Goal: Task Accomplishment & Management: Manage account settings

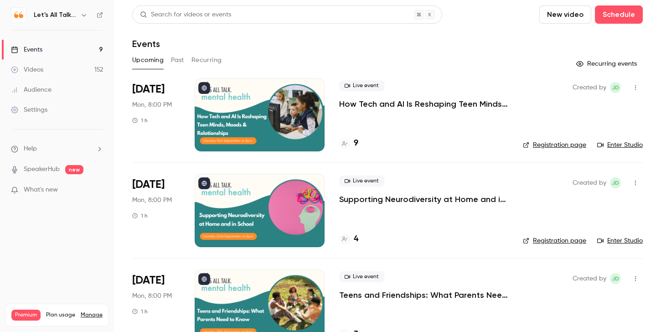
click at [76, 15] on h6 "Let's All Talk Mental Health" at bounding box center [55, 14] width 43 height 9
click at [68, 15] on h6 "Let's All Talk Mental Health" at bounding box center [55, 14] width 43 height 9
click at [84, 15] on icon "button" at bounding box center [83, 14] width 7 height 7
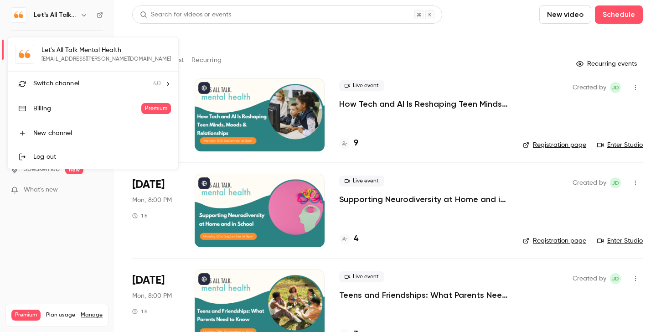
click at [67, 77] on li "Switch channel 40" at bounding box center [93, 84] width 170 height 24
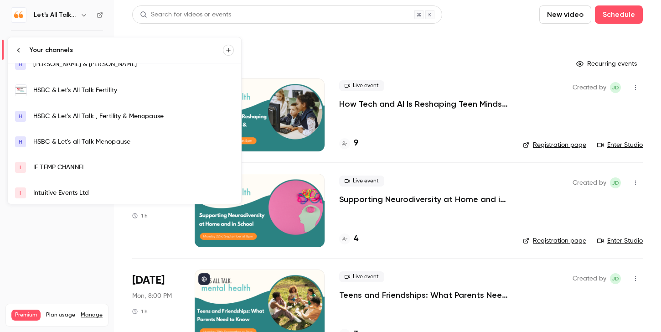
scroll to position [58, 0]
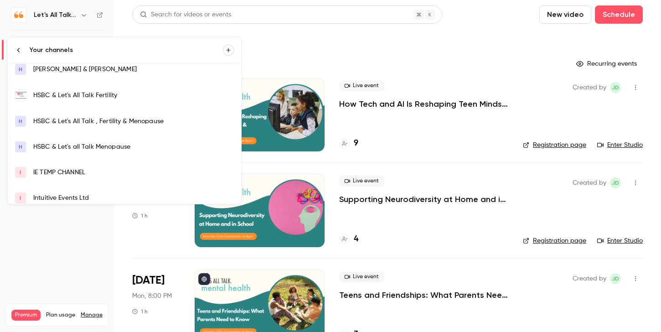
click at [76, 102] on link "HSBC & Let's All Talk Fertility" at bounding box center [124, 95] width 233 height 26
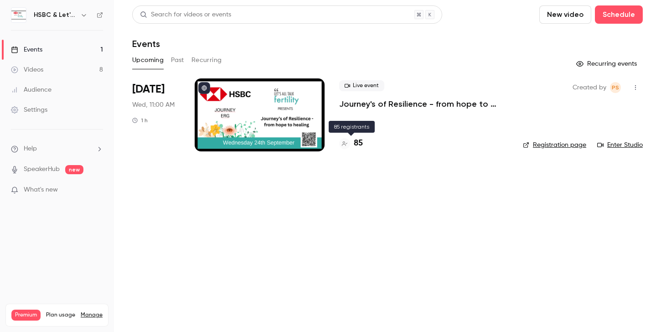
click at [359, 142] on h4 "85" at bounding box center [358, 143] width 9 height 12
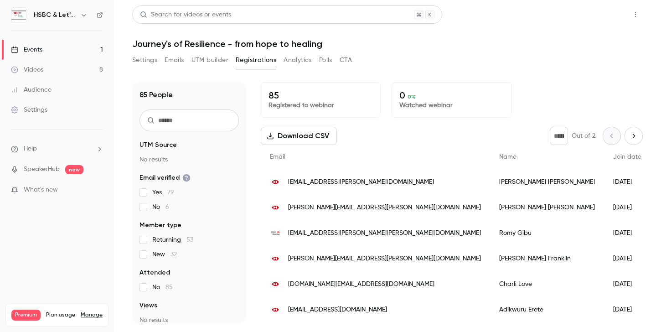
click at [604, 12] on button "Share" at bounding box center [603, 14] width 36 height 18
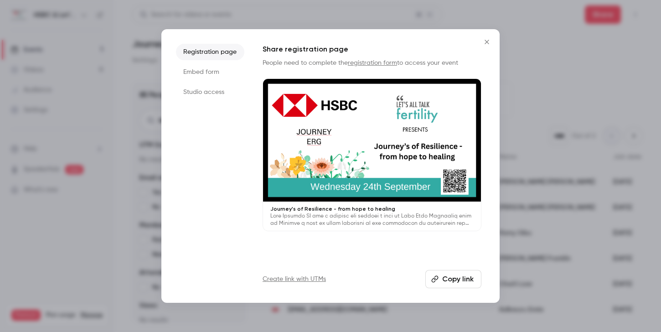
click at [572, 139] on div at bounding box center [330, 166] width 661 height 332
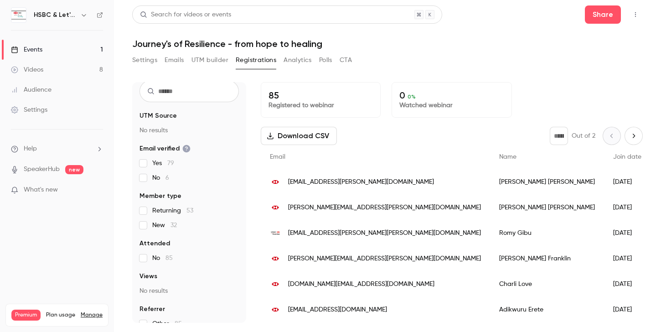
scroll to position [42, 0]
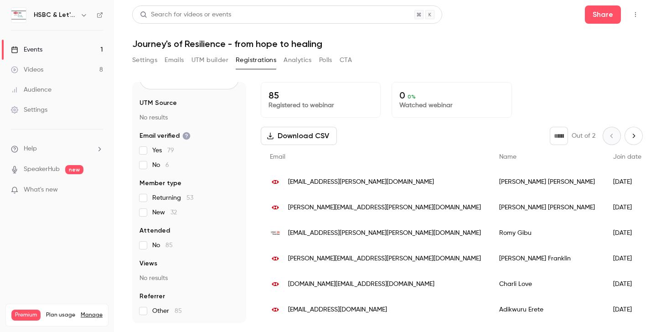
click at [82, 12] on icon "button" at bounding box center [83, 14] width 7 height 7
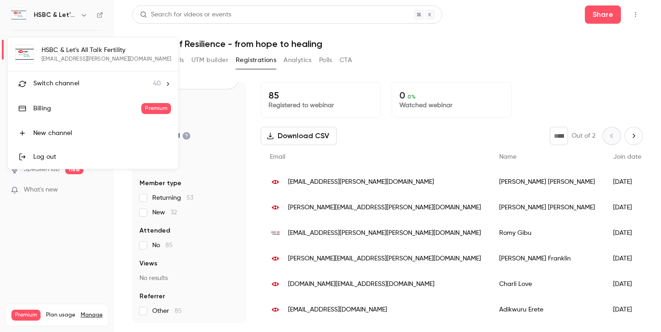
click at [69, 81] on span "Switch channel" at bounding box center [56, 84] width 46 height 10
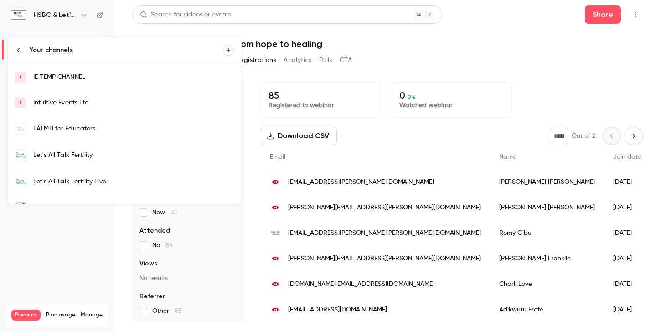
scroll to position [154, 0]
click at [85, 180] on div "Let's All Talk Fertility Live" at bounding box center [133, 180] width 200 height 9
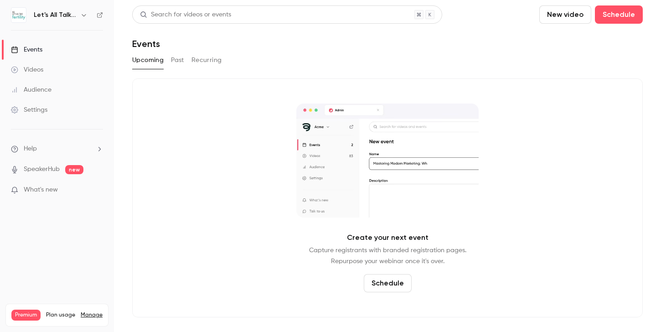
click at [86, 15] on icon "button" at bounding box center [83, 14] width 7 height 7
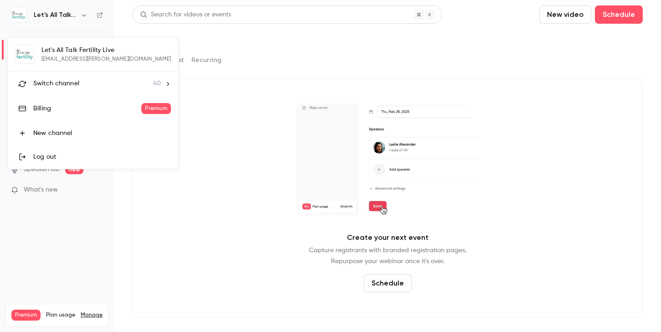
click at [82, 87] on div "Switch channel 40" at bounding box center [97, 84] width 128 height 10
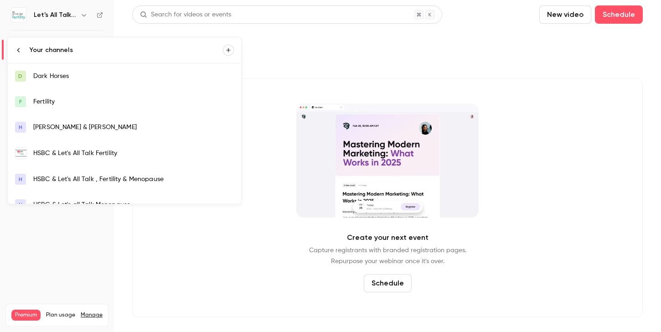
click at [93, 159] on link "HSBC & Let's All Talk Fertility" at bounding box center [124, 153] width 233 height 26
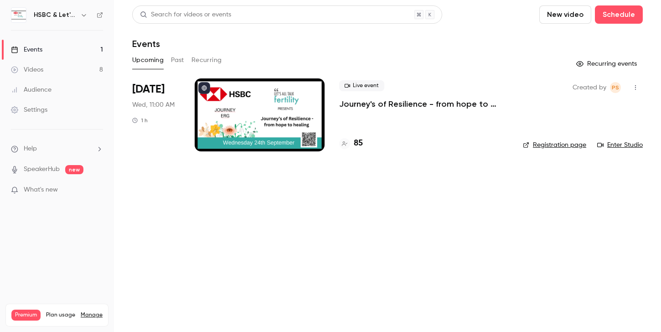
click at [635, 89] on icon "button" at bounding box center [635, 87] width 1 height 5
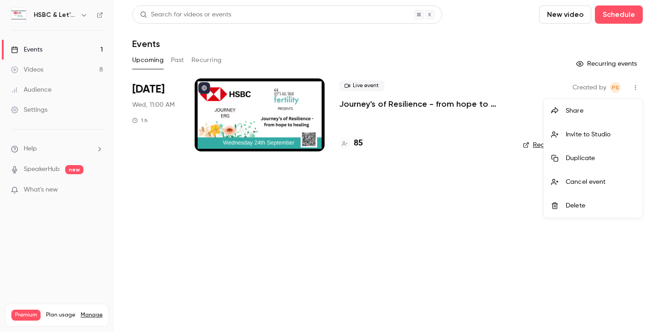
click at [596, 138] on div "Invite to Studio" at bounding box center [599, 134] width 69 height 9
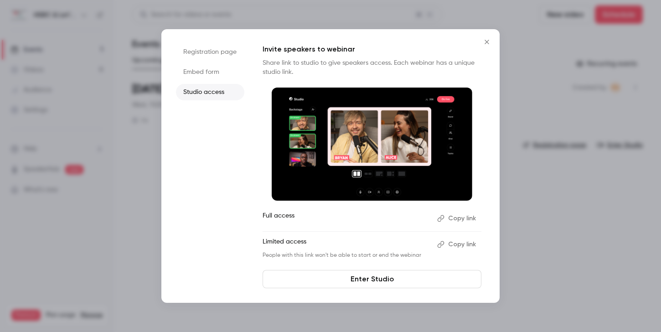
click at [462, 242] on button "Copy link" at bounding box center [457, 244] width 48 height 15
click at [488, 41] on icon "Close" at bounding box center [486, 41] width 11 height 7
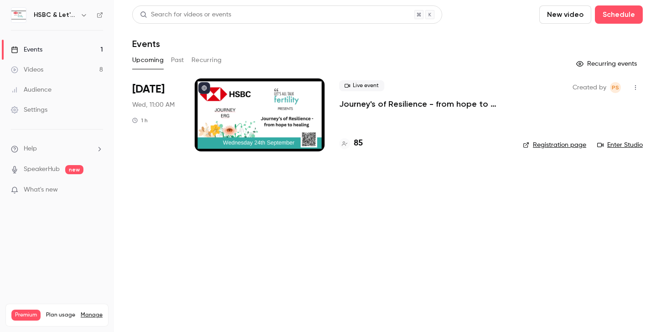
click at [271, 144] on div at bounding box center [260, 114] width 130 height 73
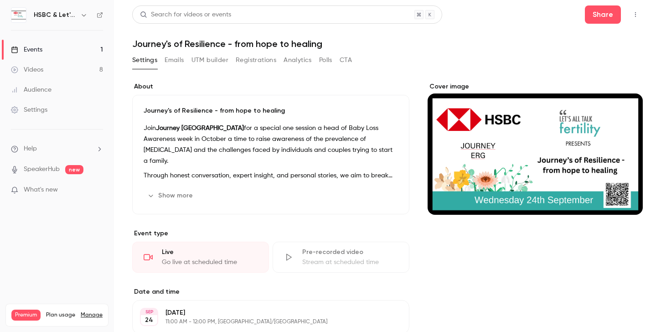
click at [530, 116] on div "Cover image" at bounding box center [535, 148] width 216 height 133
click at [0, 0] on input "Cover image" at bounding box center [0, 0] width 0 height 0
click at [633, 10] on button "button" at bounding box center [635, 14] width 15 height 15
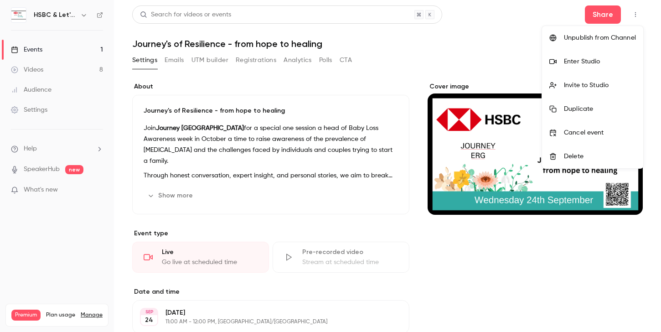
click at [397, 120] on div at bounding box center [330, 166] width 661 height 332
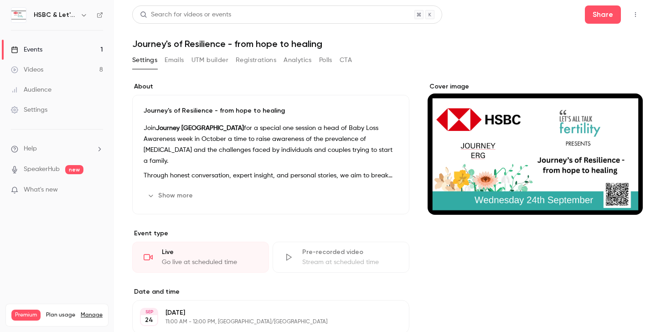
click at [99, 13] on icon at bounding box center [100, 15] width 6 height 6
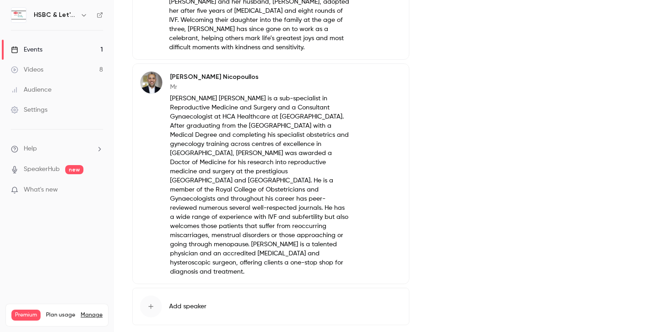
scroll to position [546, 0]
